Goal: Task Accomplishment & Management: Use online tool/utility

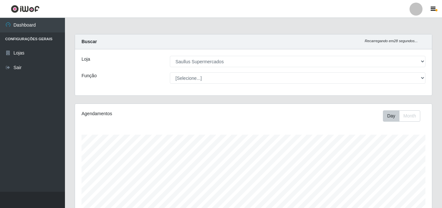
select select "423"
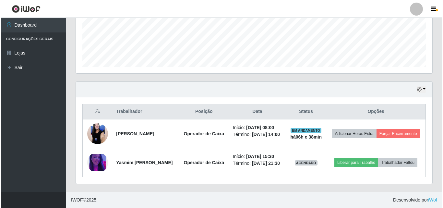
scroll to position [135, 357]
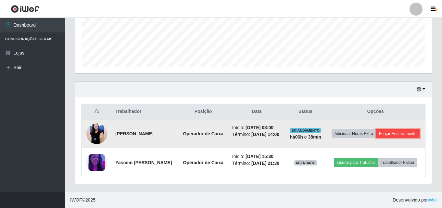
click at [376, 133] on button "Forçar Encerramento" at bounding box center [397, 133] width 43 height 9
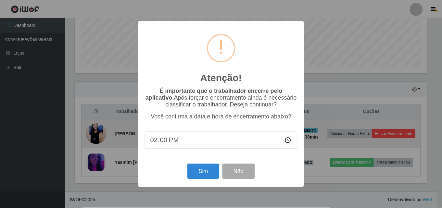
scroll to position [135, 353]
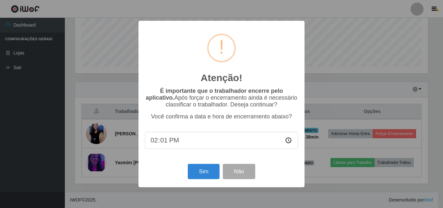
type input "14:10"
click at [208, 174] on button "Sim" at bounding box center [203, 171] width 31 height 15
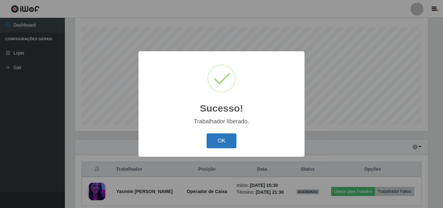
click at [213, 140] on button "OK" at bounding box center [222, 140] width 30 height 15
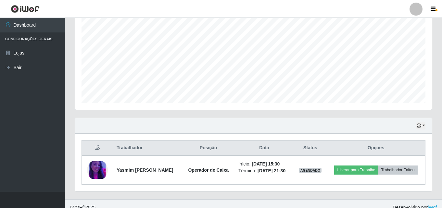
scroll to position [141, 0]
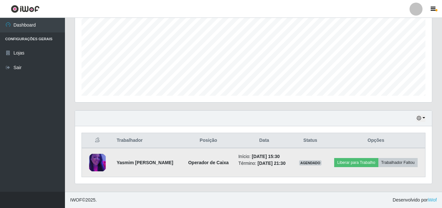
click at [96, 160] on img at bounding box center [97, 163] width 21 height 18
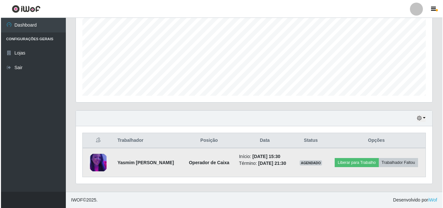
scroll to position [135, 353]
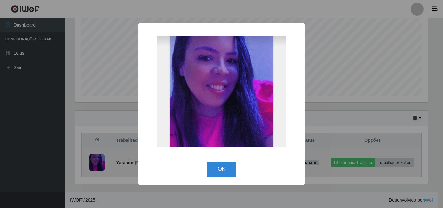
click at [96, 160] on div "× OK Cancel" at bounding box center [221, 104] width 443 height 208
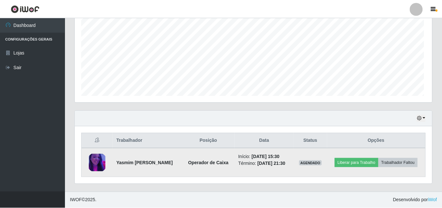
scroll to position [135, 357]
click at [96, 160] on img at bounding box center [97, 163] width 21 height 18
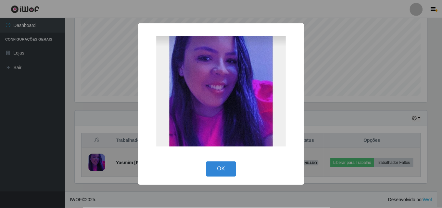
scroll to position [135, 353]
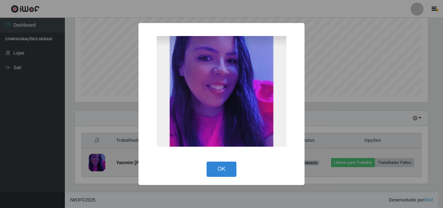
click at [96, 160] on div "× OK Cancel" at bounding box center [221, 104] width 443 height 208
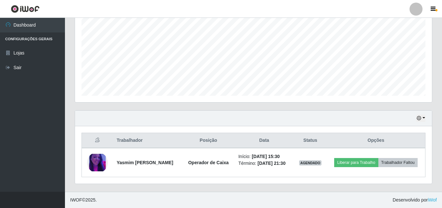
scroll to position [135, 357]
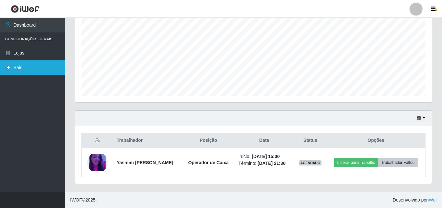
click at [44, 65] on link "Sair" at bounding box center [32, 67] width 65 height 15
